Goal: Contribute content: Add original content to the website for others to see

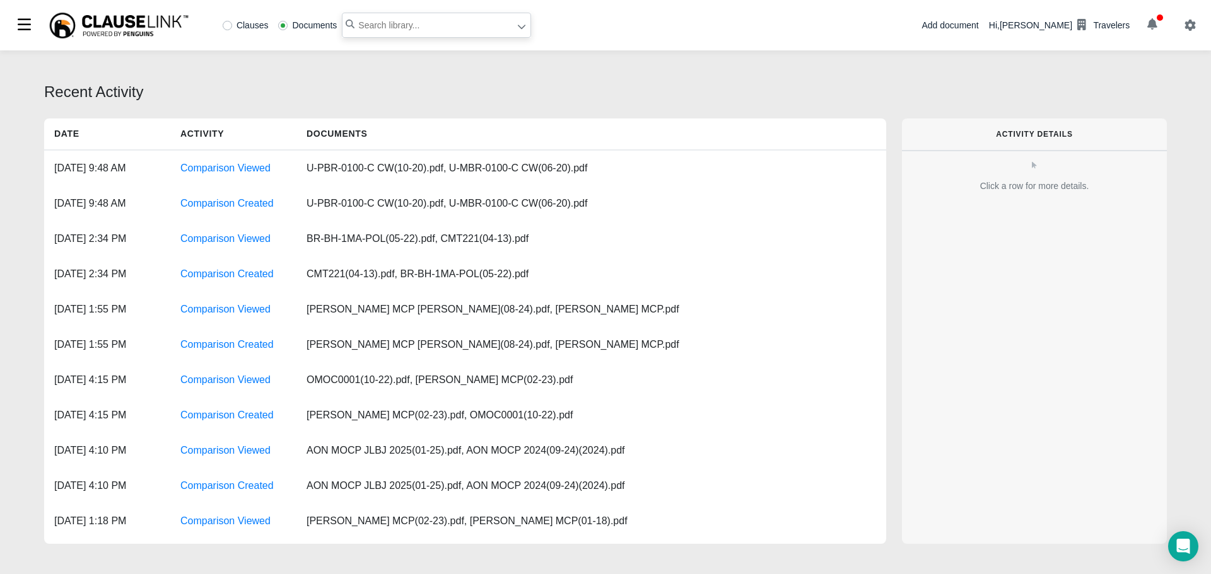
click at [378, 21] on input "text" at bounding box center [436, 25] width 189 height 25
type input "AGCS-ECBR"
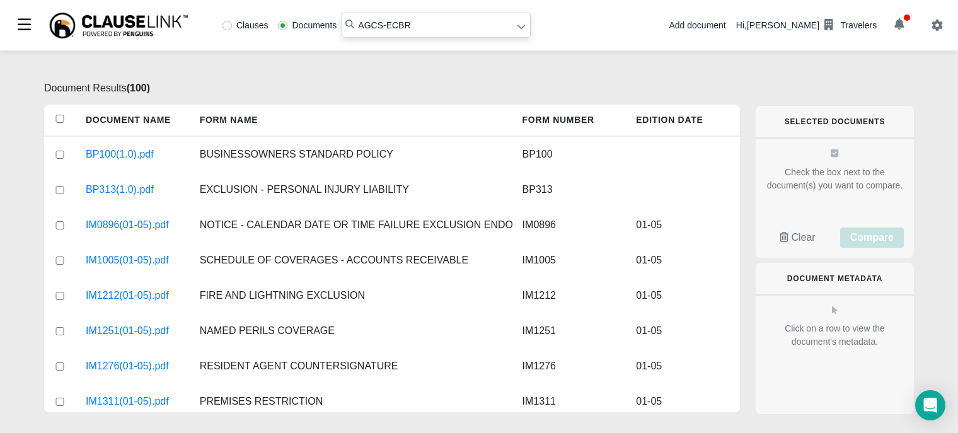
click at [721, 30] on div "Add document" at bounding box center [697, 25] width 57 height 13
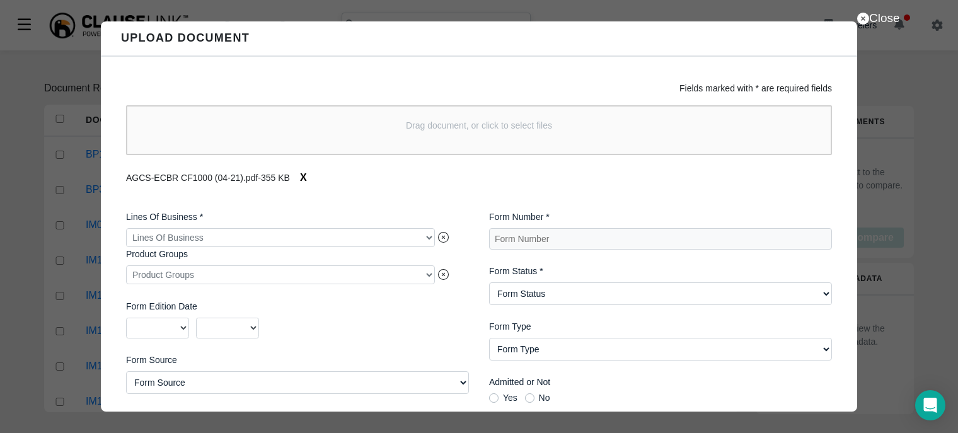
click at [224, 243] on div at bounding box center [280, 237] width 309 height 19
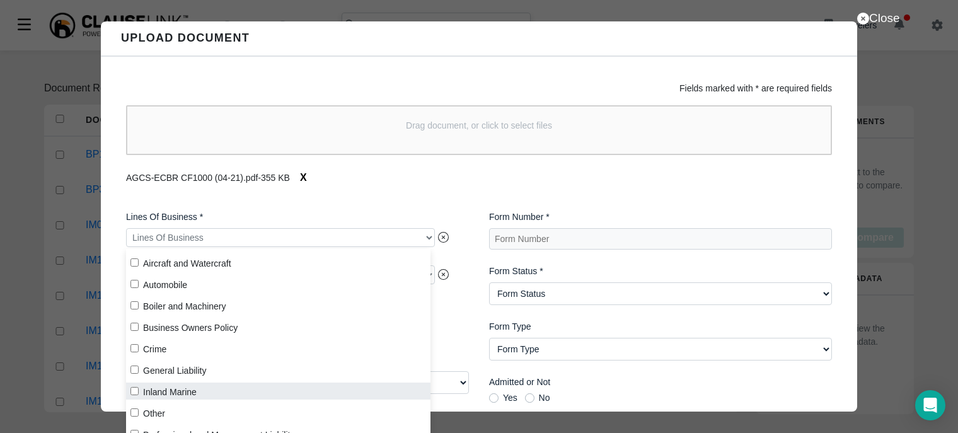
click at [153, 396] on label "Inland Marine" at bounding box center [278, 391] width 305 height 17
checkbox input "true"
click at [453, 330] on div "2025 2024 2023 2022 2021 2020 2019 2018 2017 2016 2015 2014 2013 2012 2011 2010…" at bounding box center [297, 328] width 343 height 21
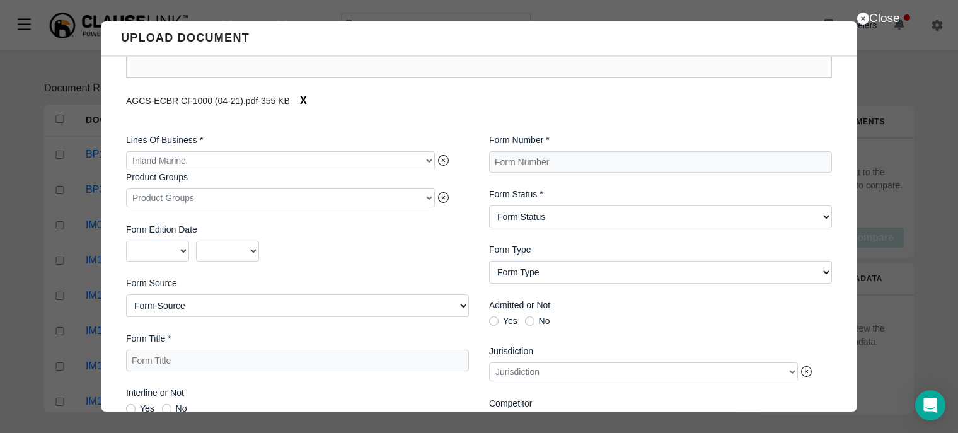
scroll to position [249, 0]
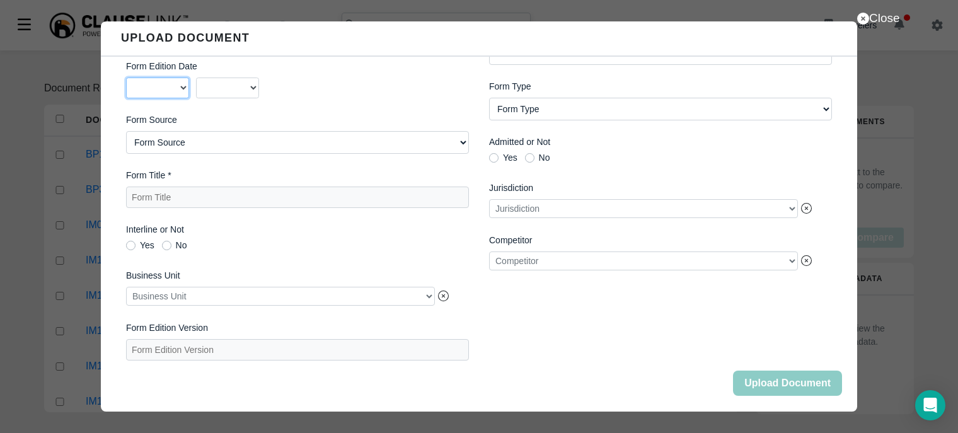
click at [182, 83] on select "2025 2024 2023 2022 2021 2020 2019 2018 2017 2016 2015 2014 2013 2012 2011 2010…" at bounding box center [157, 88] width 63 height 21
select select "2021"
click at [126, 78] on select "2025 2024 2023 2022 2021 2020 2019 2018 2017 2016 2015 2014 2013 2012 2011 2010…" at bounding box center [157, 88] width 63 height 21
click at [247, 81] on select "01 02 03 04 05 06 07 08 09 10 11 12" at bounding box center [227, 88] width 63 height 21
select select "04"
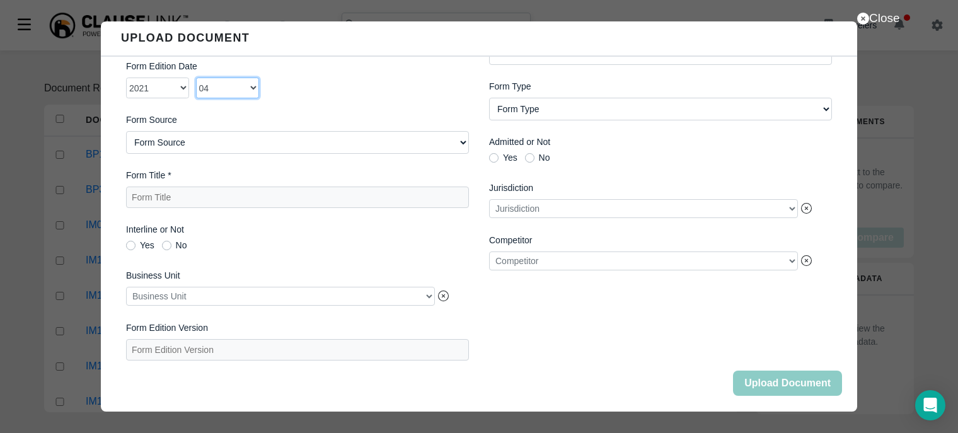
click at [196, 78] on select "01 02 03 04 05 06 07 08 09 10 11 12" at bounding box center [227, 88] width 63 height 21
click at [231, 195] on Title "Form Title *" at bounding box center [297, 197] width 343 height 21
type Title "a"
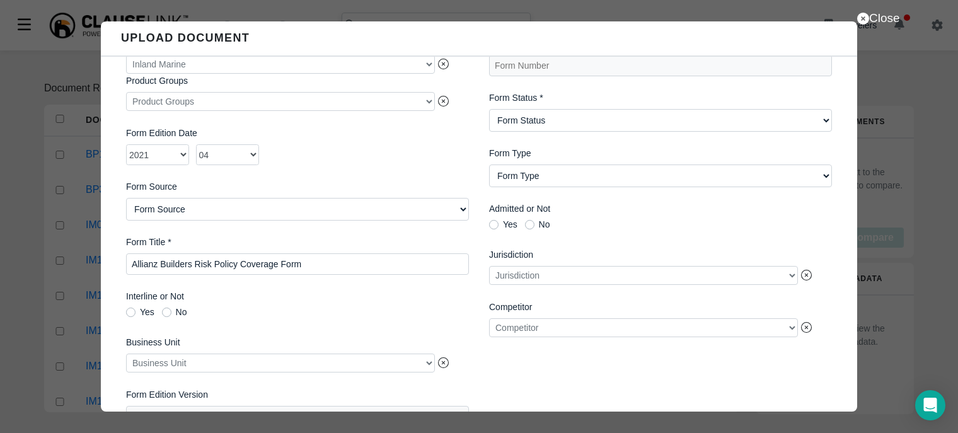
scroll to position [0, 0]
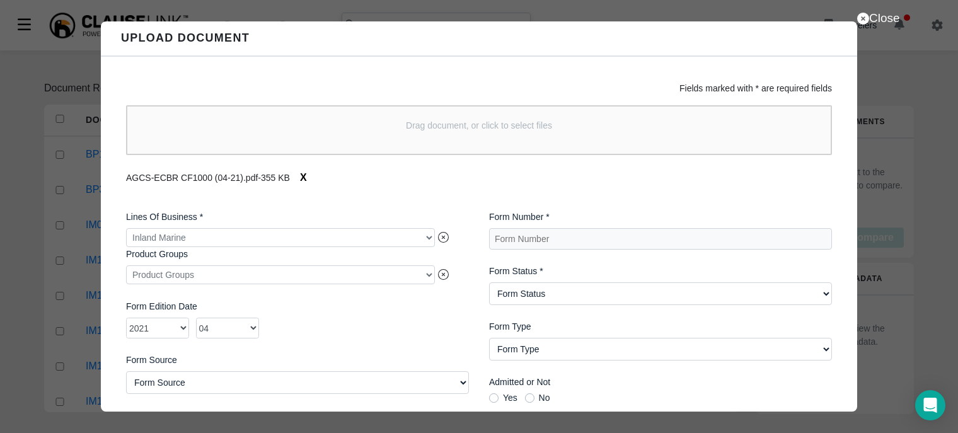
type Title "Allianz Builders Risk Policy Coverage Form"
click at [597, 238] on Number "Form Number *" at bounding box center [660, 238] width 343 height 21
type Number "AGCS-ECBR CF1000"
click at [529, 293] on Status "Form Status Active Obsolete" at bounding box center [660, 294] width 343 height 23
select Status "Active"
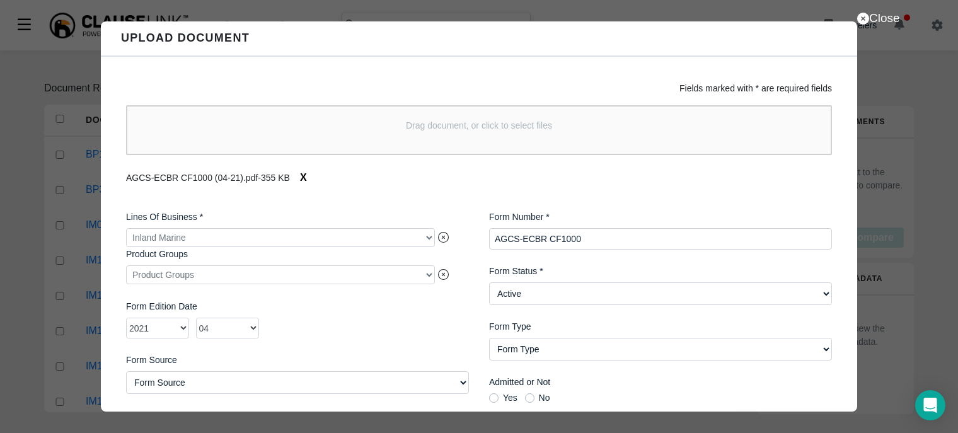
click at [489, 284] on Status "Form Status Active Obsolete" at bounding box center [660, 294] width 343 height 23
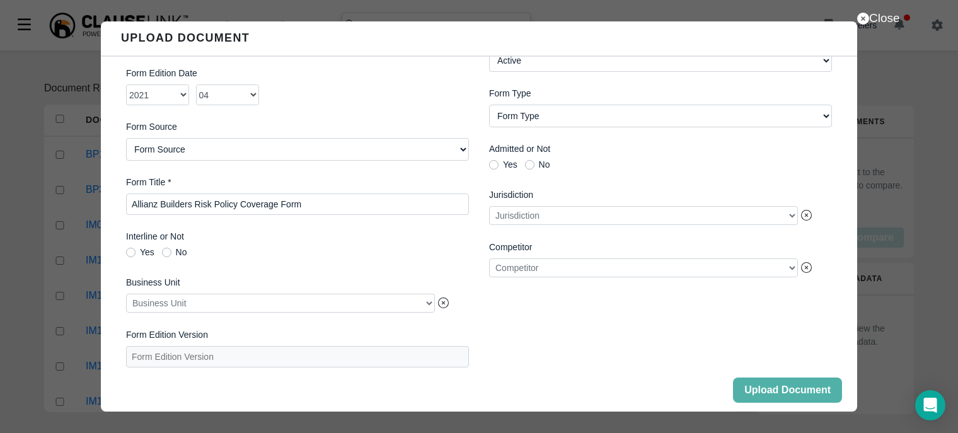
scroll to position [249, 0]
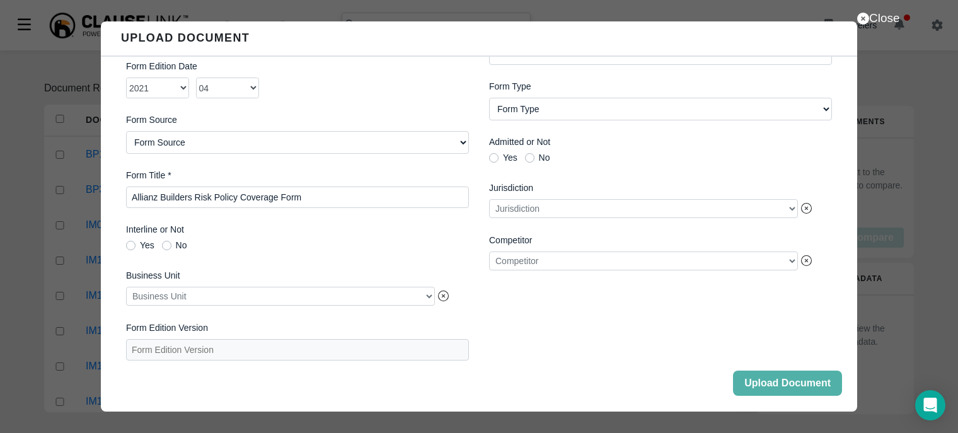
click at [780, 254] on div at bounding box center [643, 261] width 309 height 19
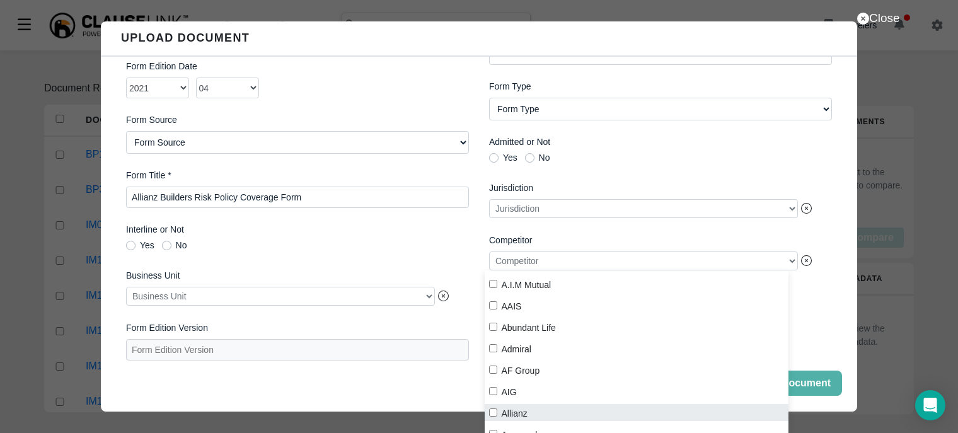
click at [528, 411] on label "Allianz" at bounding box center [637, 412] width 305 height 17
checkbox input "true"
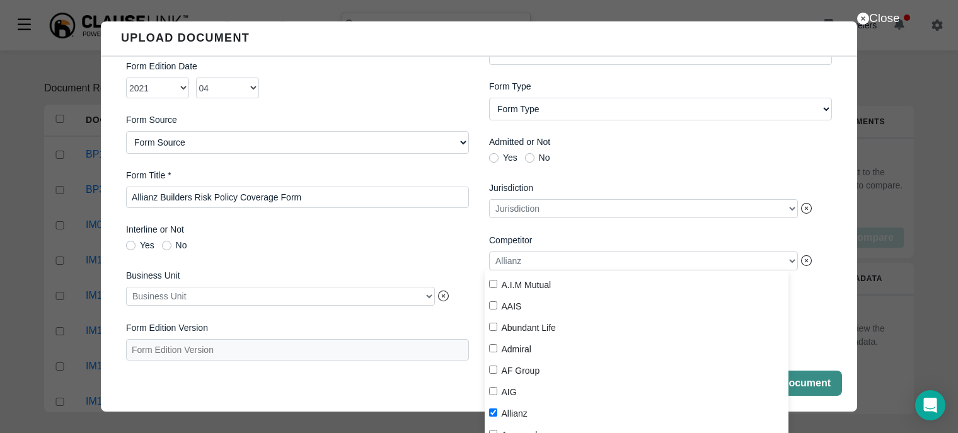
click at [804, 387] on button "Upload Document" at bounding box center [787, 383] width 109 height 25
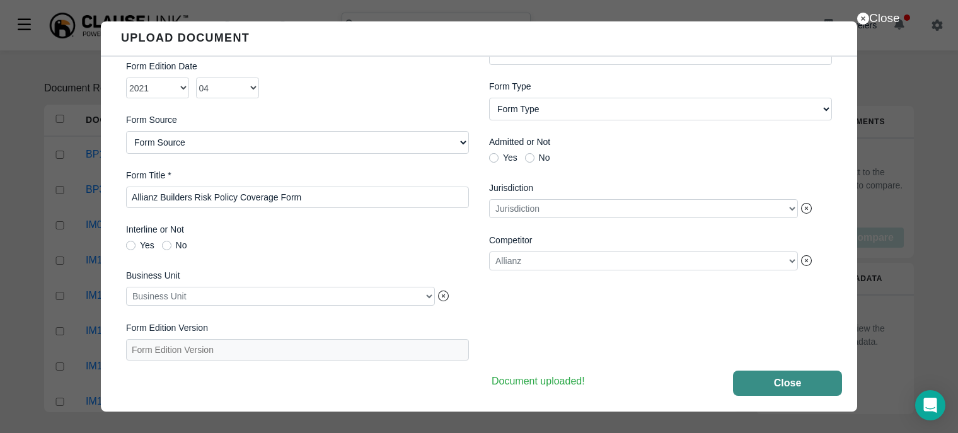
click at [796, 393] on button "Close" at bounding box center [787, 383] width 109 height 25
